Goal: Information Seeking & Learning: Learn about a topic

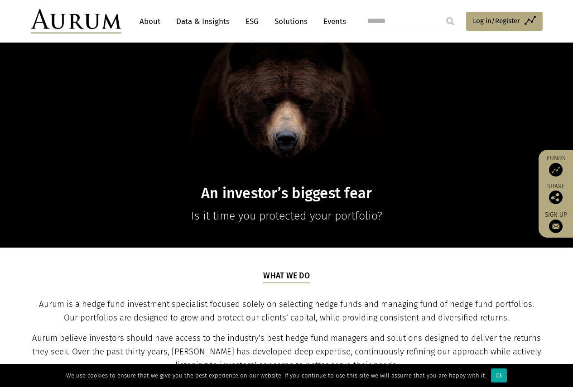
scroll to position [181, 0]
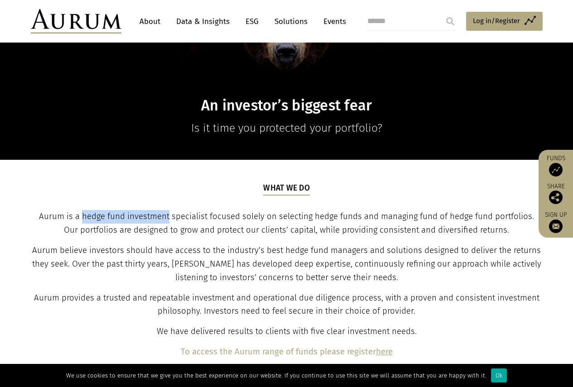
drag, startPoint x: 75, startPoint y: 215, endPoint x: 162, endPoint y: 212, distance: 87.0
click at [162, 212] on span "Aurum is a hedge fund investment specialist focused solely on selecting hedge f…" at bounding box center [286, 224] width 495 height 24
copy span "hedge fund investment"
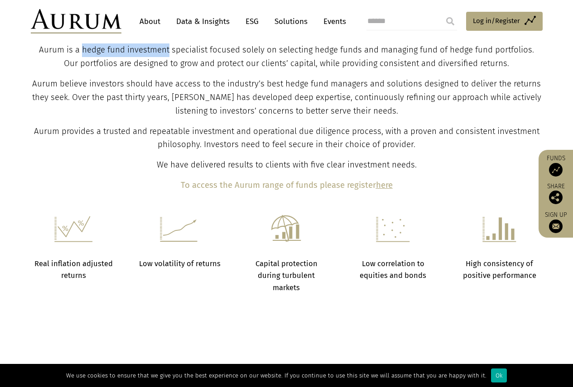
scroll to position [362, 0]
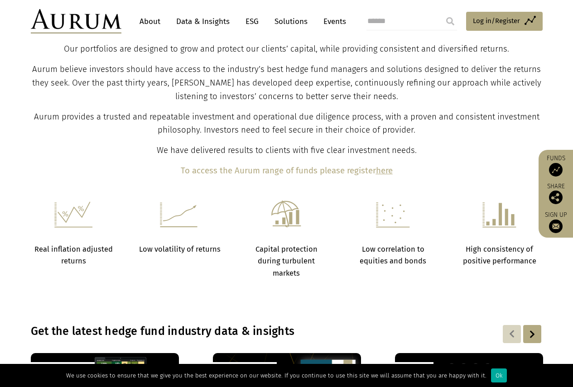
click at [292, 21] on link "Solutions" at bounding box center [291, 21] width 42 height 17
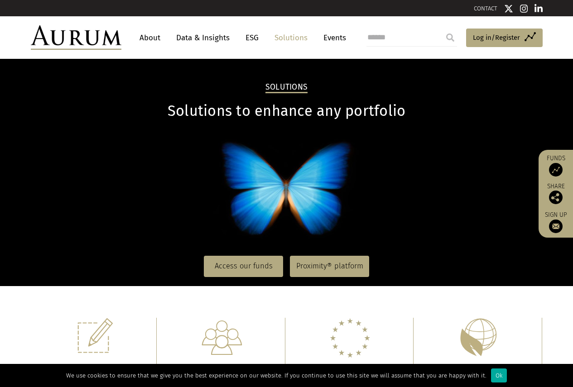
click at [205, 40] on link "Data & Insights" at bounding box center [203, 37] width 63 height 17
